Goal: Task Accomplishment & Management: Manage account settings

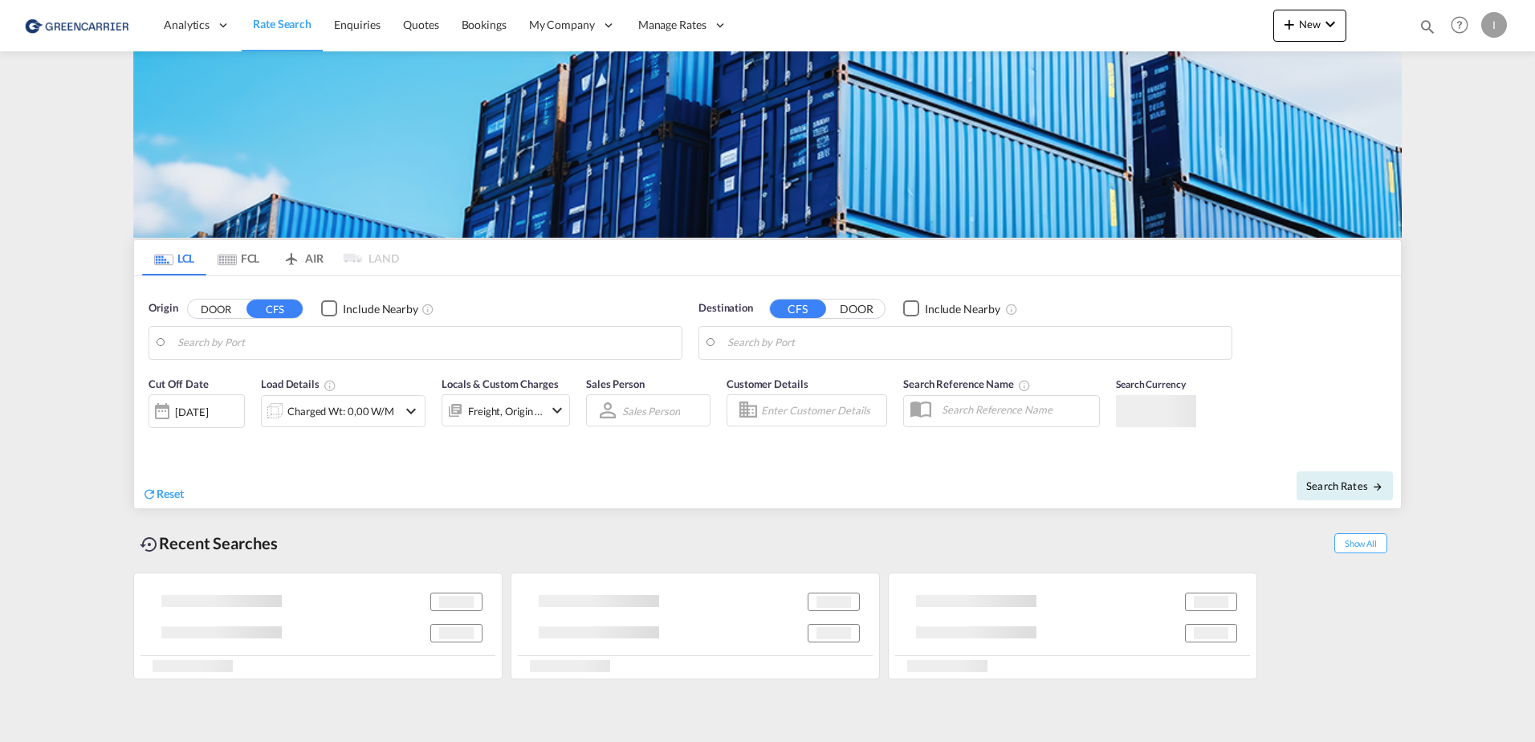
type input "[GEOGRAPHIC_DATA], [GEOGRAPHIC_DATA]"
type input "Callao, PECLL"
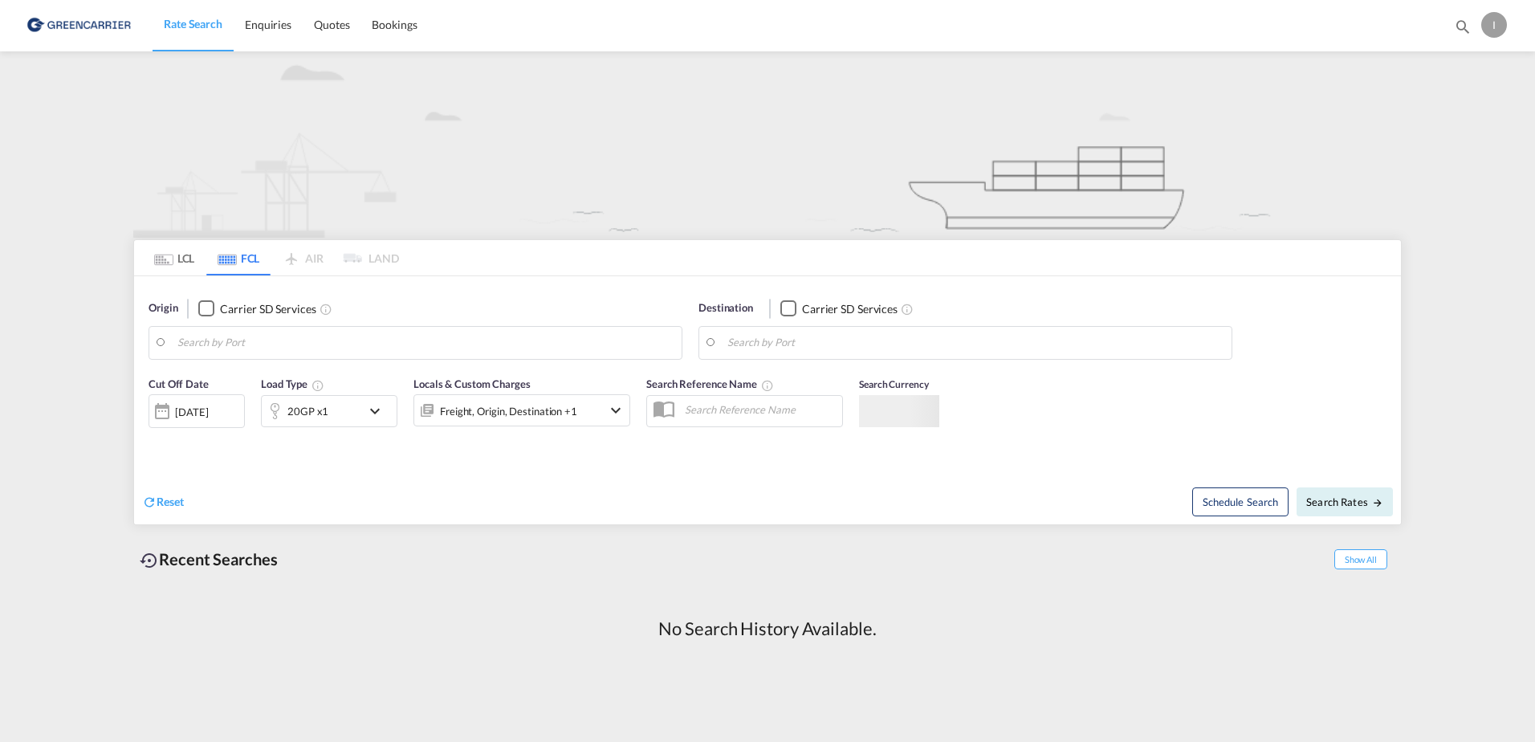
click at [1495, 23] on div "I" at bounding box center [1494, 25] width 26 height 26
click at [1453, 127] on button "Logout" at bounding box center [1476, 123] width 104 height 32
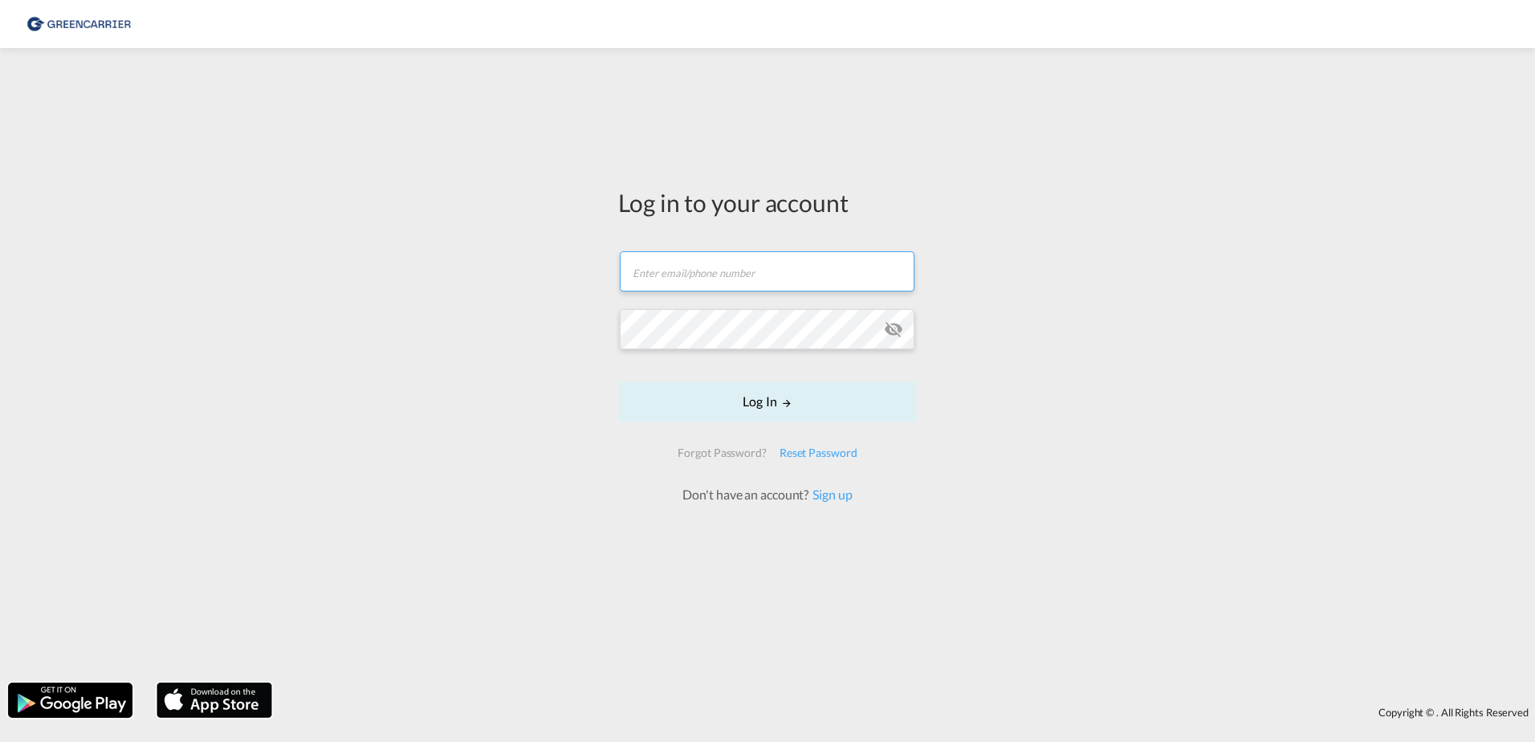
type input "isabel.huebner@greencarrier.com"
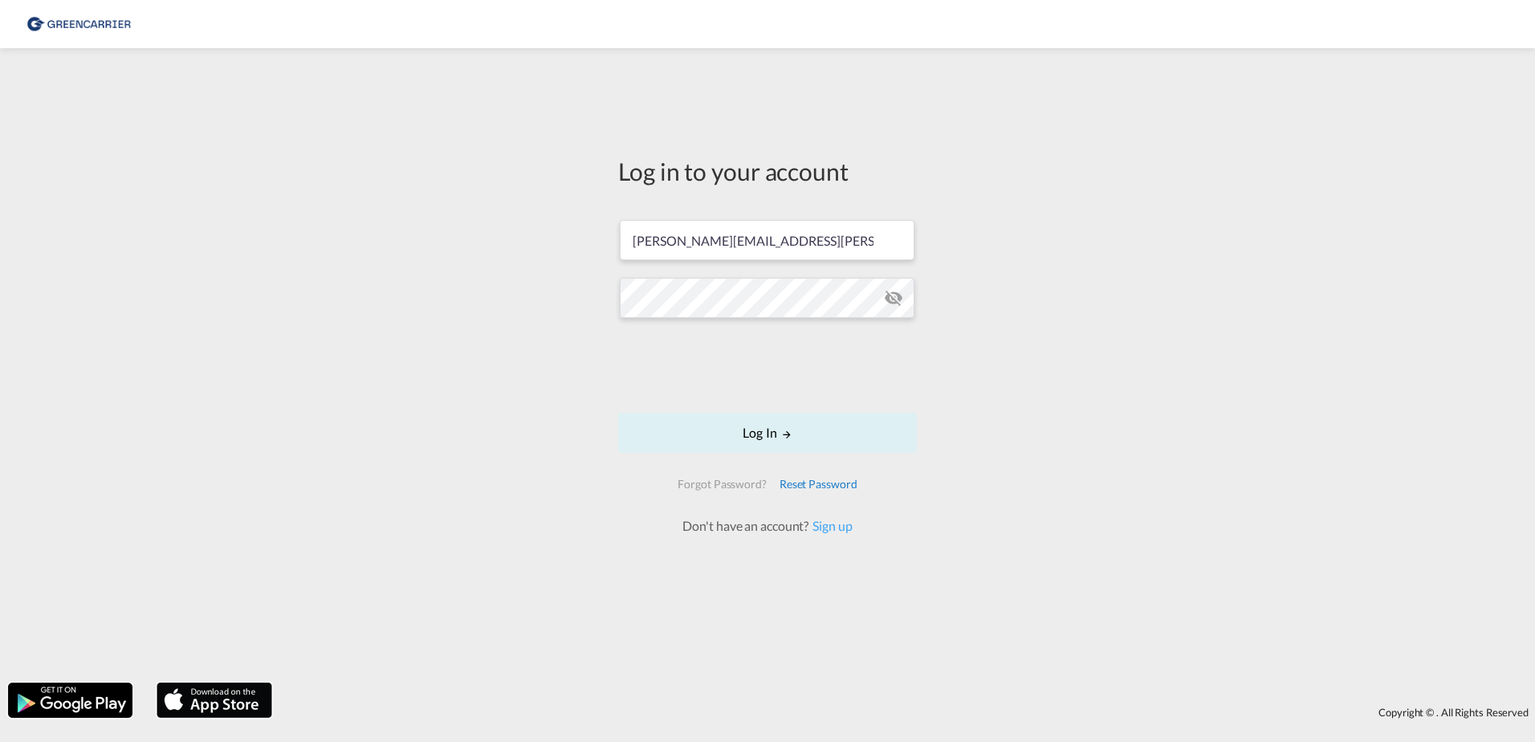
click at [841, 494] on div "Reset Password" at bounding box center [818, 484] width 91 height 29
type input "[PERSON_NAME][EMAIL_ADDRESS][PERSON_NAME][DOMAIN_NAME]"
click at [837, 498] on div "Reset Password" at bounding box center [818, 484] width 91 height 29
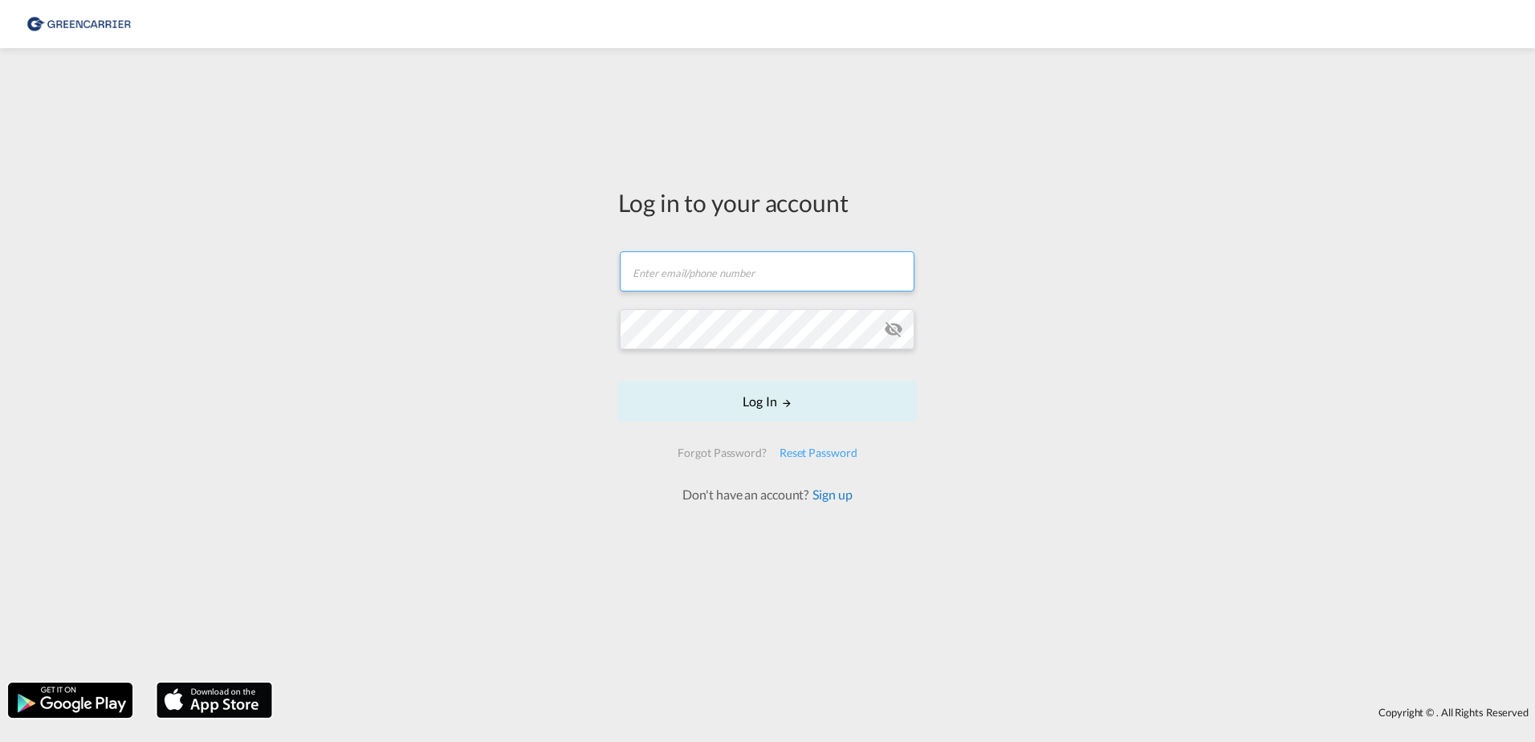
type input "[PERSON_NAME][EMAIL_ADDRESS][PERSON_NAME][DOMAIN_NAME]"
click at [843, 499] on link "Sign up" at bounding box center [830, 494] width 43 height 15
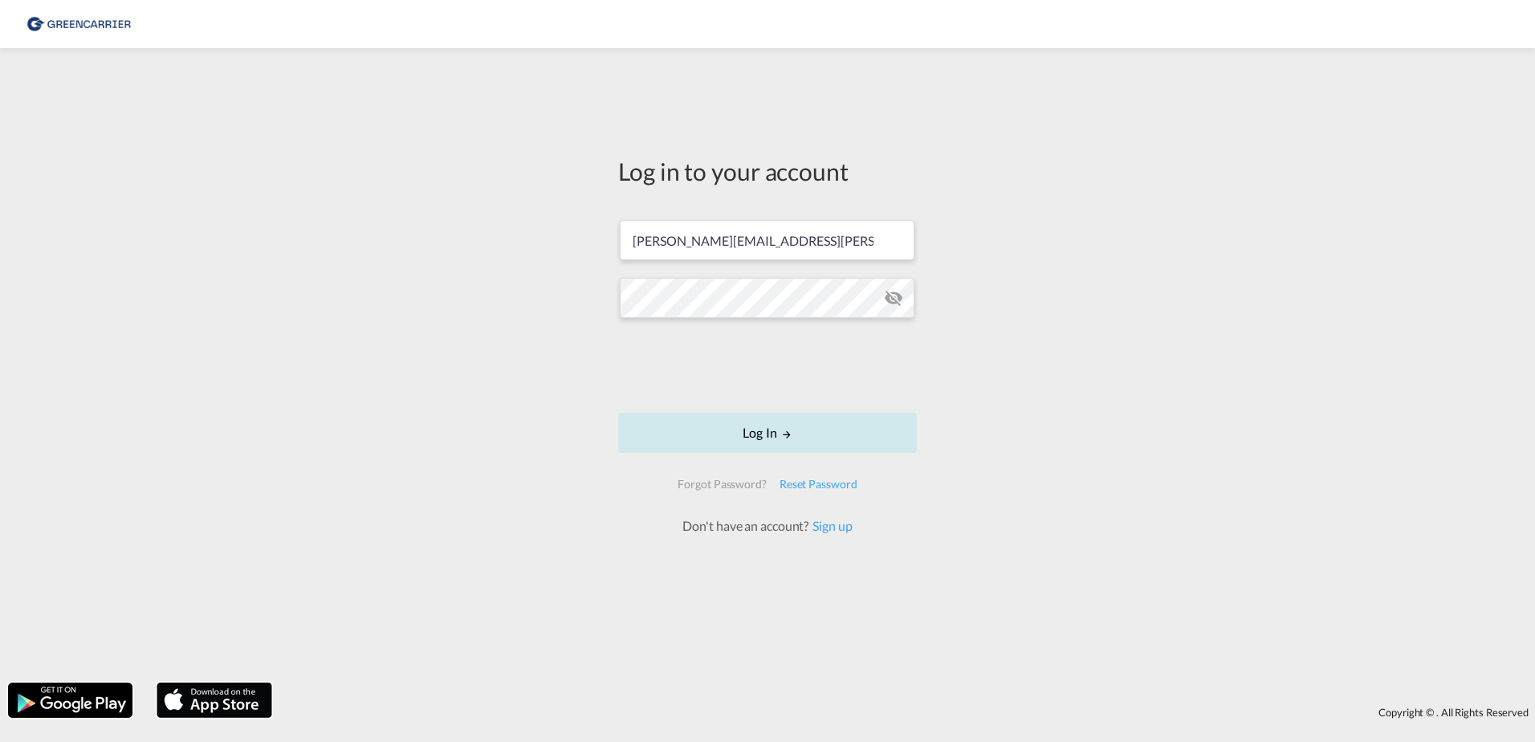
click at [797, 434] on button "Log In" at bounding box center [767, 433] width 299 height 40
click at [840, 440] on button "Log In" at bounding box center [767, 433] width 299 height 40
click at [480, 296] on div "Log in to your account isabel.huebner@greencarrier.com Log In Forgot Password? …" at bounding box center [767, 365] width 1535 height 618
click at [618, 413] on button "Log In" at bounding box center [767, 433] width 299 height 40
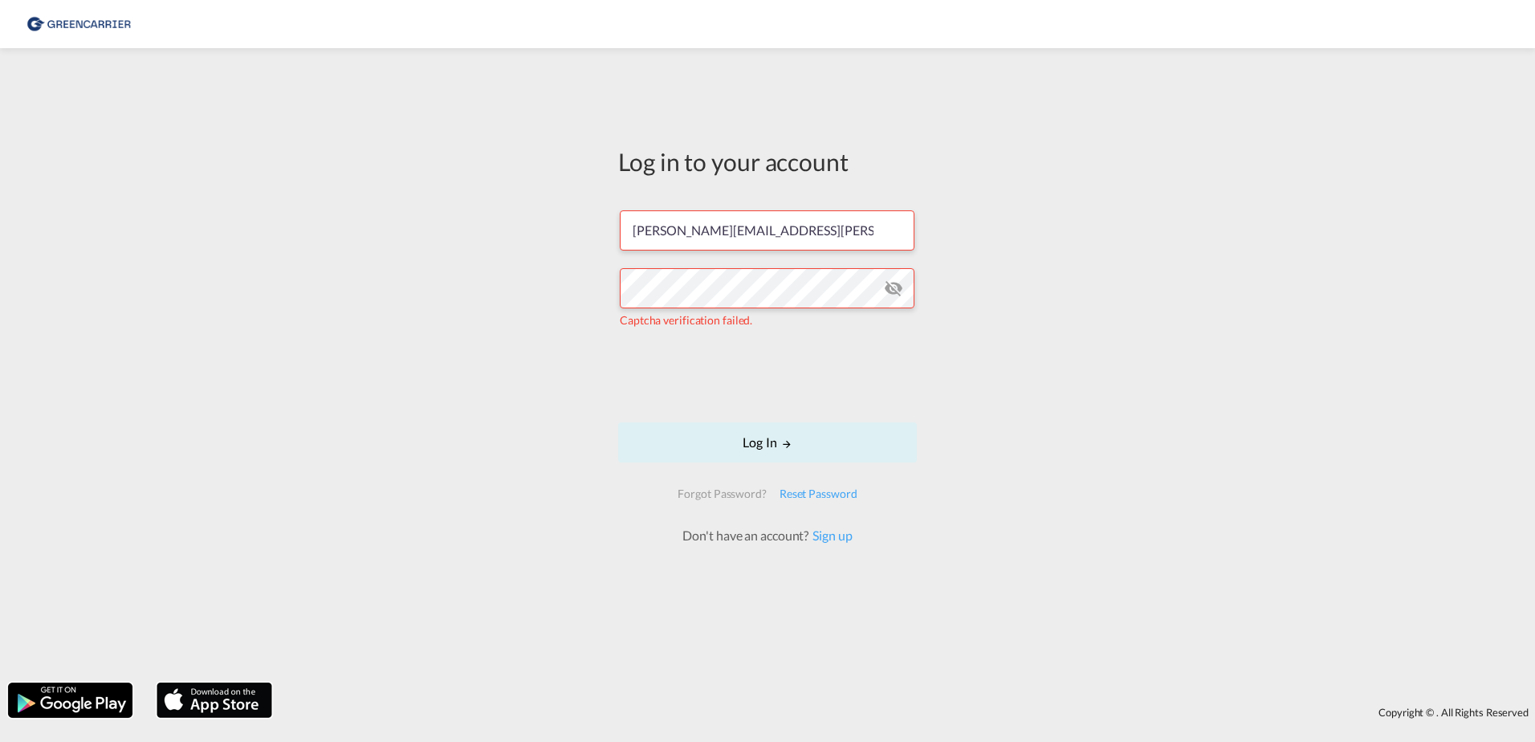
click at [294, 256] on div "Log in to your account isabel.huebner@greencarrier.com Captcha verification fai…" at bounding box center [767, 365] width 1535 height 618
click at [285, 293] on div "Log in to your account isabel.huebner@greencarrier.com Captcha verification fai…" at bounding box center [767, 365] width 1535 height 618
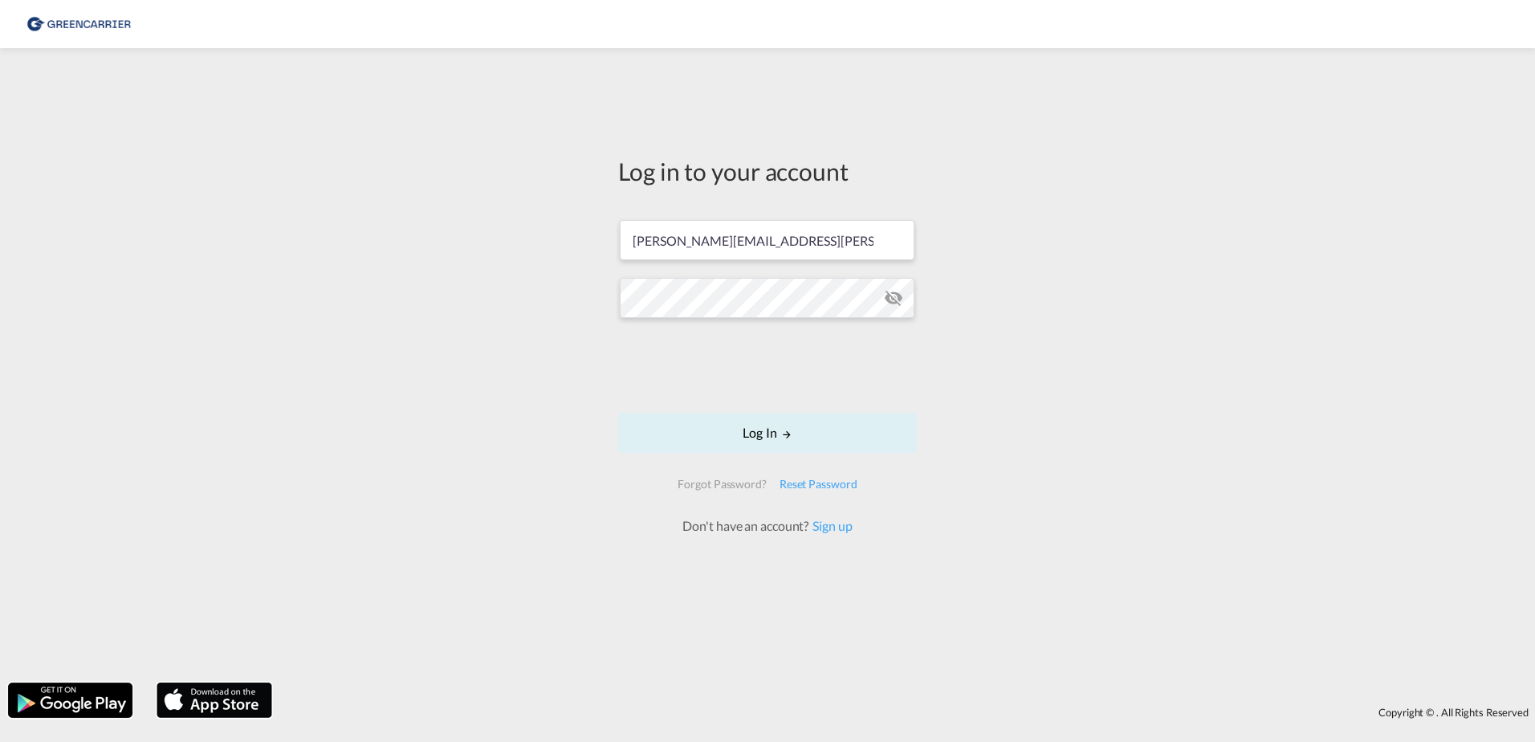
click at [522, 247] on div "Log in to your account isabel.huebner@greencarrier.com Log In Forgot Password? …" at bounding box center [767, 365] width 1535 height 618
click at [889, 300] on md-icon "icon-eye-off" at bounding box center [893, 297] width 19 height 19
click at [765, 430] on button "Log In" at bounding box center [767, 433] width 299 height 40
